Goal: Use online tool/utility: Utilize a website feature to perform a specific function

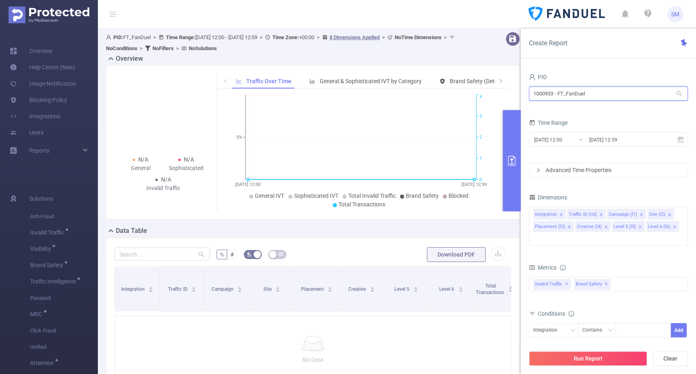
drag, startPoint x: 595, startPoint y: 93, endPoint x: 468, endPoint y: 90, distance: 126.8
click at [340, 90] on section "PID: FT_FanDuel > Time Range: [DATE] 12:00 - [DATE] 12:59 > Time Zone: +00:00 >…" at bounding box center [397, 239] width 598 height 421
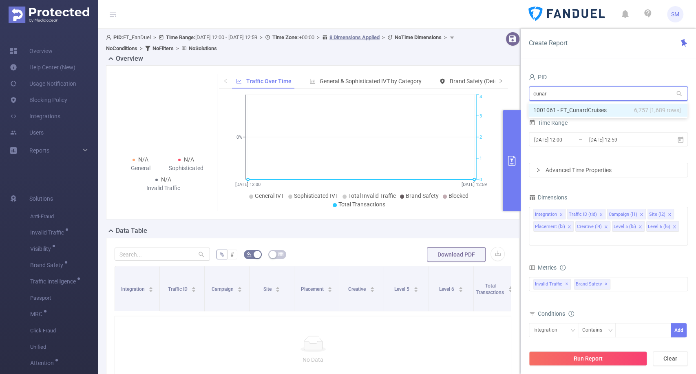
type input "cunard"
click at [340, 108] on li "1001061 - FT_CunardCruises 6,757 [1,689 rows]" at bounding box center [607, 110] width 159 height 13
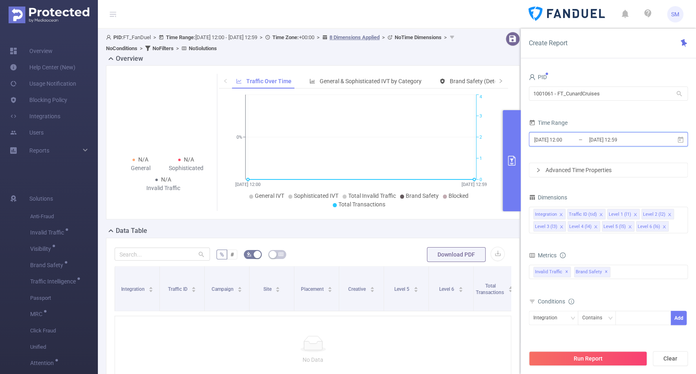
click at [340, 141] on icon at bounding box center [680, 139] width 7 height 7
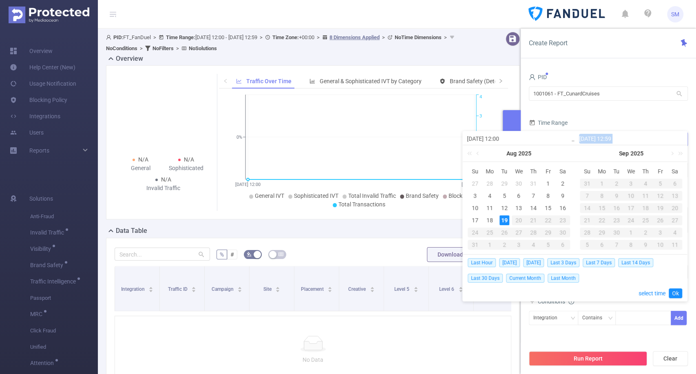
click at [340, 141] on div "[DATE] 12:59" at bounding box center [631, 138] width 112 height 14
click at [340, 219] on div "18" at bounding box center [490, 220] width 10 height 10
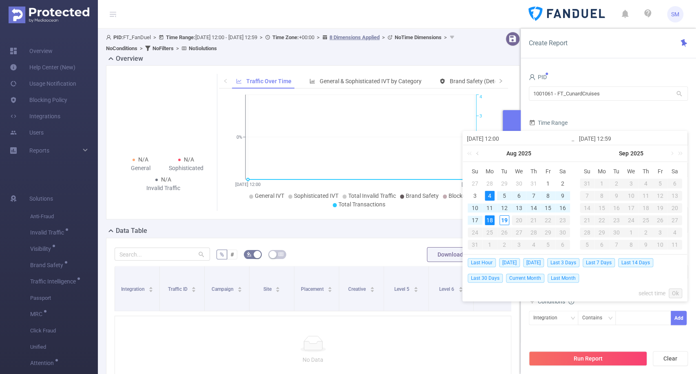
click at [340, 150] on link at bounding box center [477, 153] width 7 height 16
click at [340, 190] on td "9" at bounding box center [489, 196] width 15 height 12
type input "[DATE] 12:00"
type input "[DATE] 12:59"
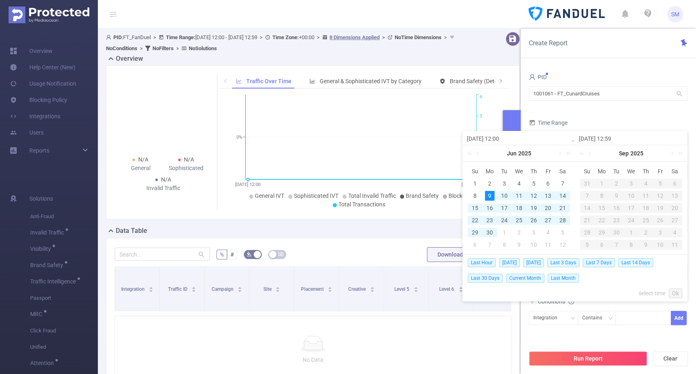
type input "[DATE] 12:00"
type input "[DATE] 12:59"
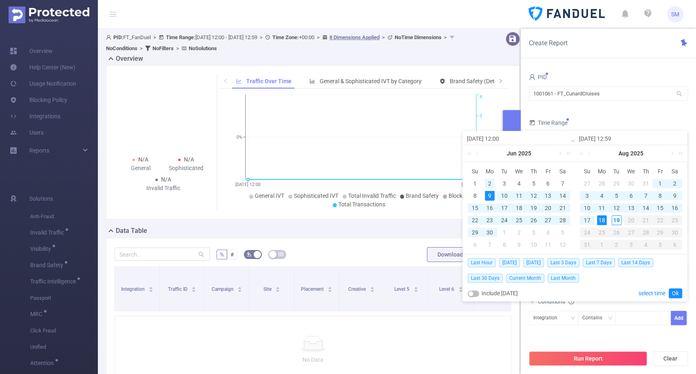
click at [340, 180] on div "2" at bounding box center [490, 184] width 10 height 10
click at [340, 218] on div "18" at bounding box center [602, 220] width 10 height 10
type input "[DATE] 12:00"
click at [340, 290] on link "Ok" at bounding box center [675, 293] width 13 height 10
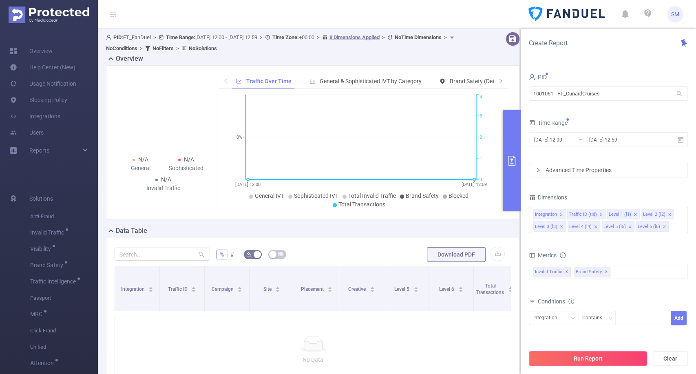
click at [340, 354] on button "Run Report" at bounding box center [588, 358] width 118 height 15
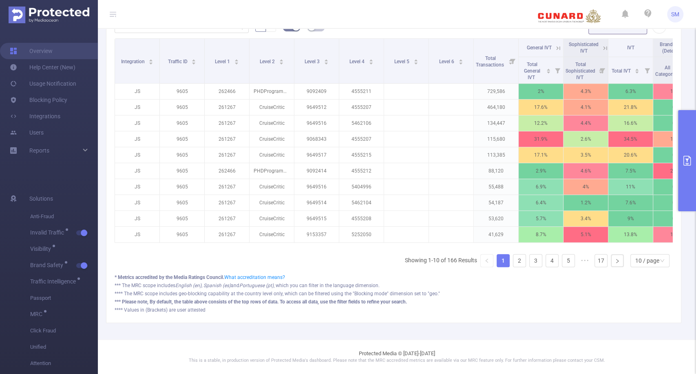
scroll to position [232, 0]
click at [340, 305] on div "*** Please note, By default, the table above consists of the top rows of data. …" at bounding box center [394, 301] width 558 height 7
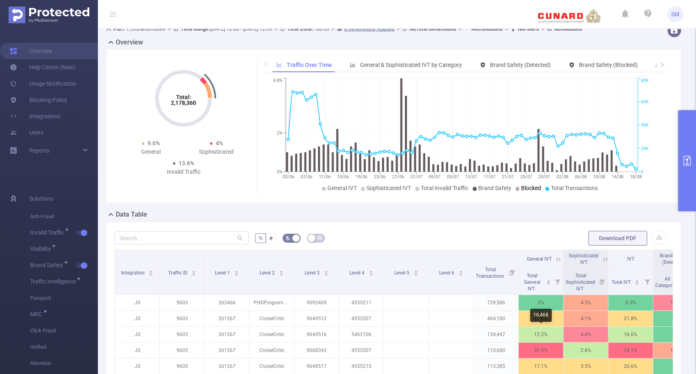
scroll to position [8, 0]
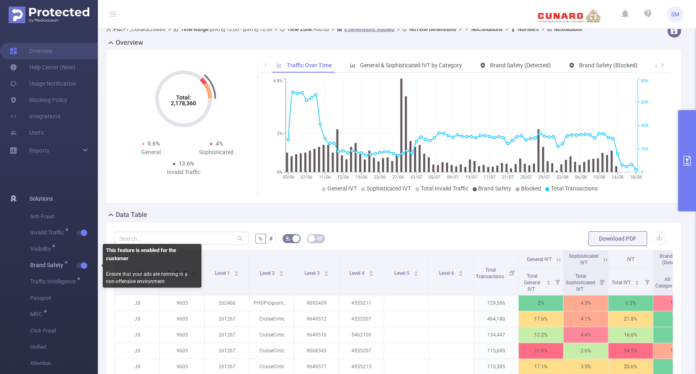
click at [82, 263] on button "button" at bounding box center [81, 265] width 11 height 5
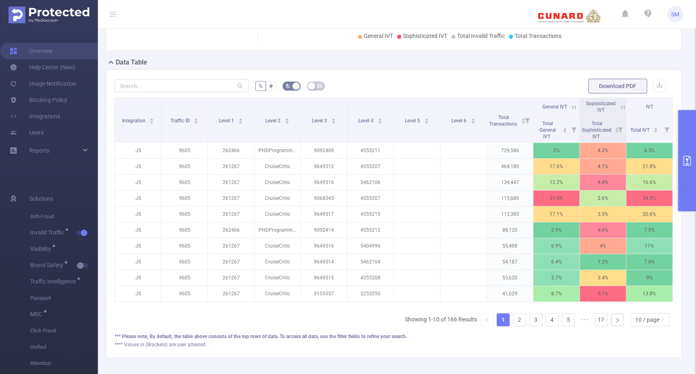
scroll to position [161, 0]
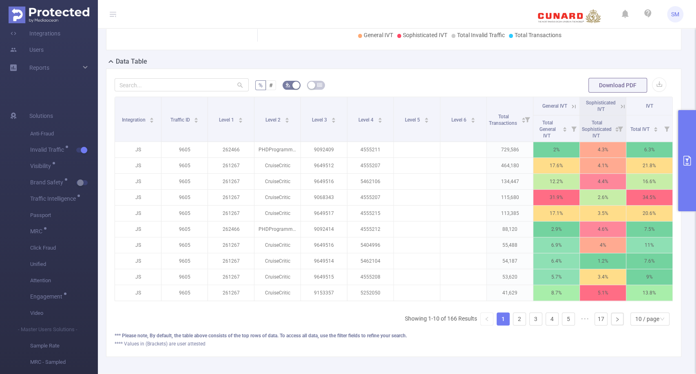
click at [340, 160] on icon "primary" at bounding box center [686, 161] width 7 height 10
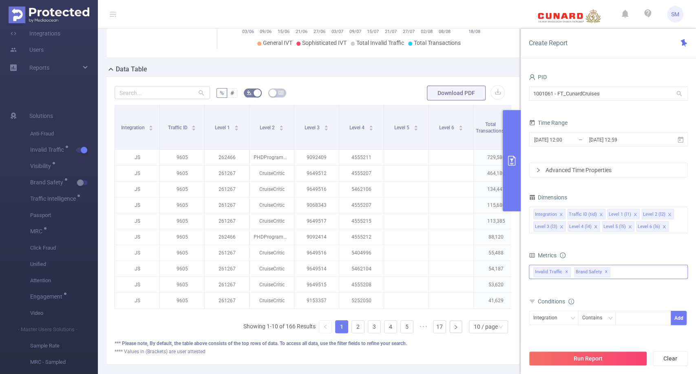
click at [340, 273] on div "Invalid Traffic ✕ Brand Safety ✕" at bounding box center [608, 272] width 159 height 14
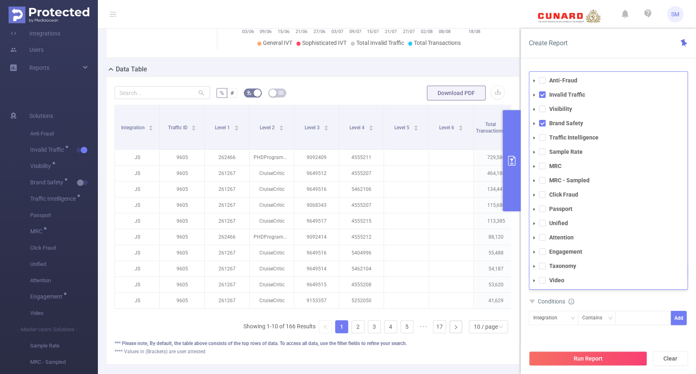
click at [340, 236] on li "Attention" at bounding box center [608, 237] width 158 height 11
click at [340, 236] on span at bounding box center [542, 237] width 7 height 7
click at [340, 137] on span at bounding box center [542, 137] width 7 height 7
click at [340, 106] on span at bounding box center [542, 109] width 7 height 7
click at [340, 351] on button "Run Report" at bounding box center [588, 358] width 118 height 15
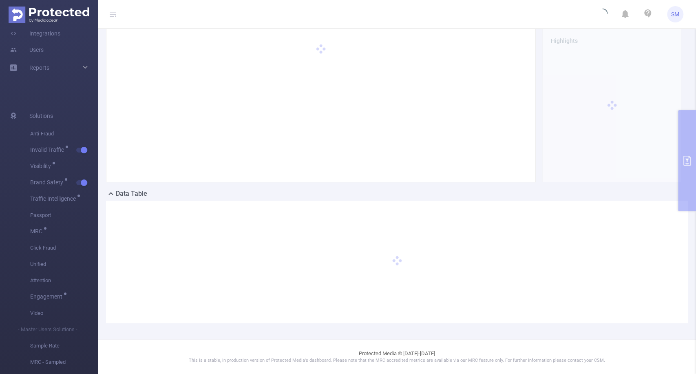
scroll to position [36, 0]
